Goal: Task Accomplishment & Management: Use online tool/utility

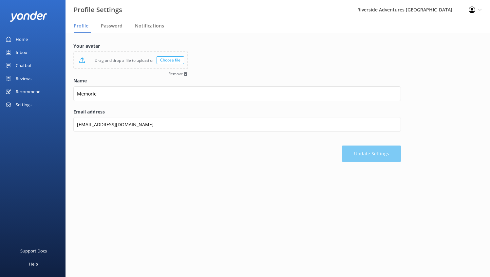
click at [22, 37] on div "Home" at bounding box center [22, 39] width 12 height 13
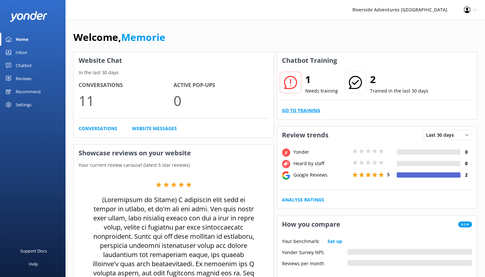
click at [312, 108] on link "Go to Training" at bounding box center [301, 110] width 38 height 7
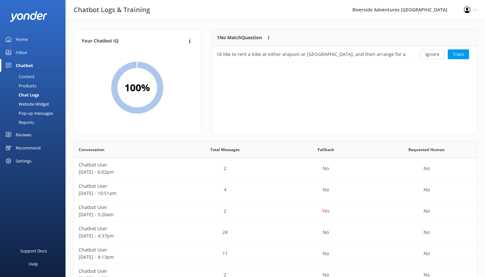
scroll to position [28, 260]
click at [441, 55] on button "Ignore" at bounding box center [432, 54] width 25 height 10
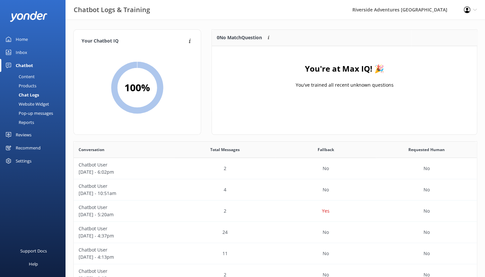
click at [27, 51] on link "Inbox" at bounding box center [32, 52] width 65 height 13
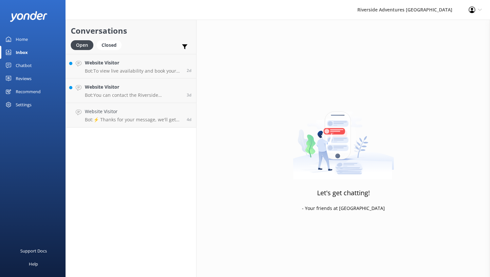
click at [25, 65] on div "Chatbot" at bounding box center [24, 65] width 16 height 13
